Goal: Information Seeking & Learning: Learn about a topic

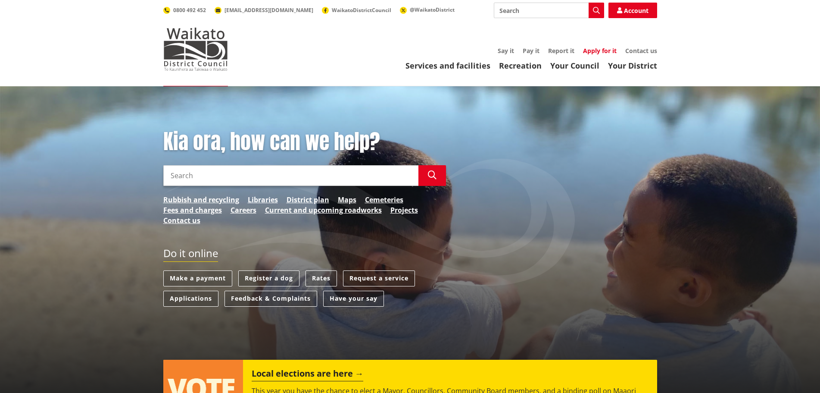
click at [590, 52] on link "Apply for it" at bounding box center [600, 51] width 34 height 8
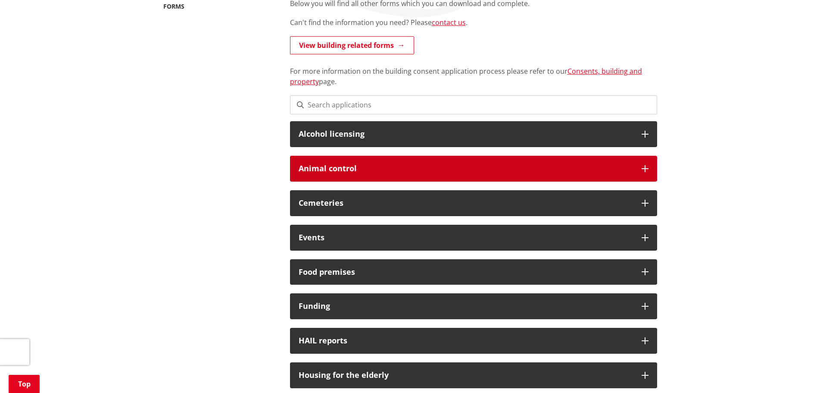
scroll to position [172, 0]
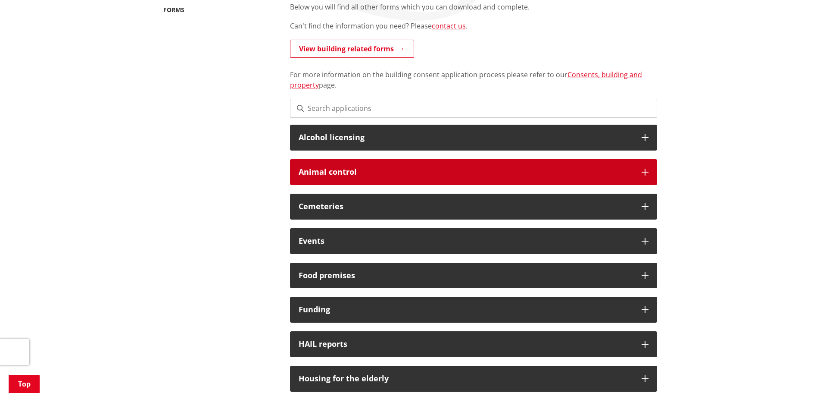
click at [344, 176] on h3 "Animal control" at bounding box center [466, 172] width 334 height 9
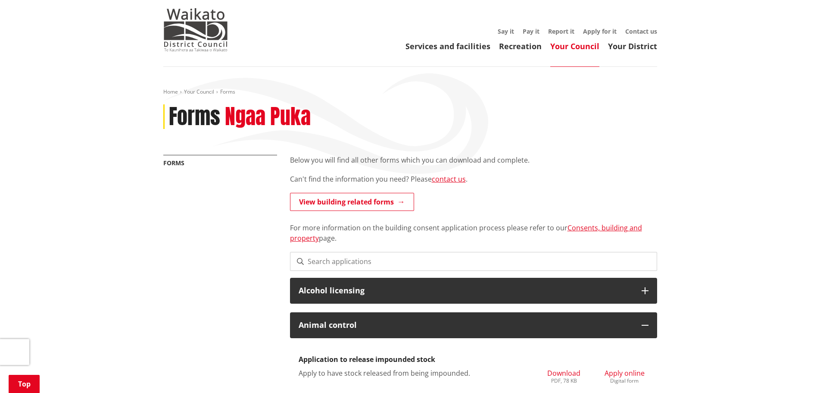
scroll to position [0, 0]
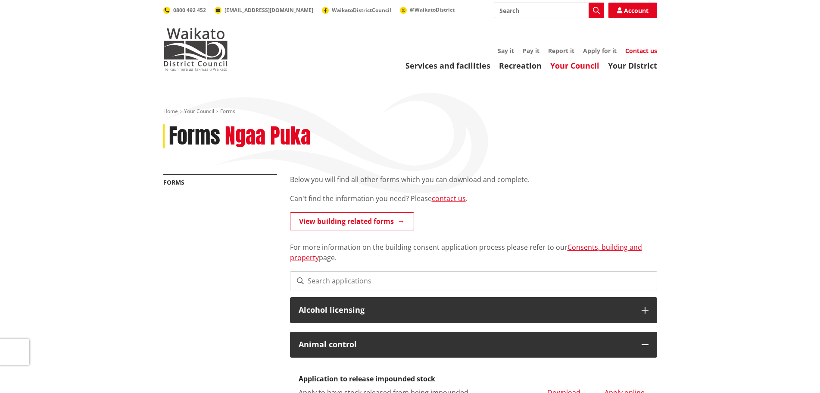
click at [641, 49] on link "Contact us" at bounding box center [641, 51] width 32 height 8
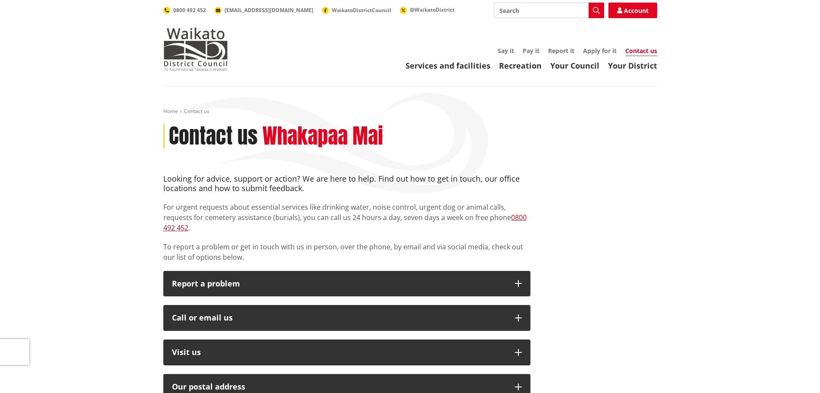
click at [553, 13] on input "Search" at bounding box center [549, 11] width 110 height 16
type input "careers"
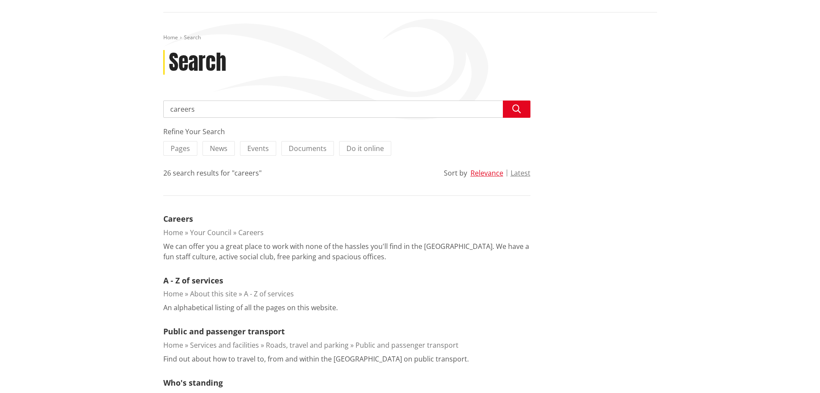
scroll to position [86, 0]
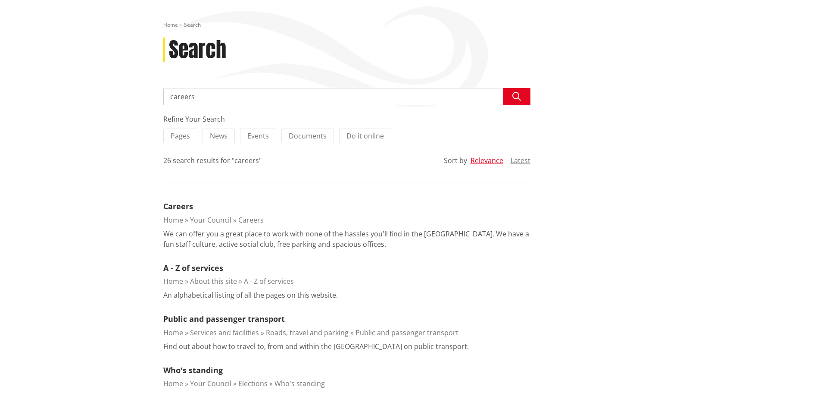
click at [240, 221] on link "Careers" at bounding box center [250, 219] width 25 height 9
